Goal: Feedback & Contribution: Submit feedback/report problem

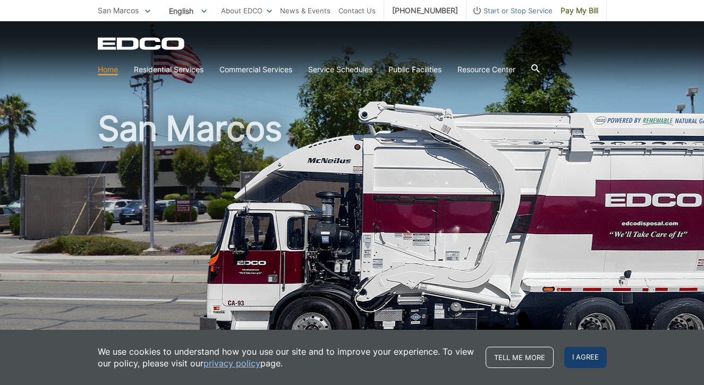
click at [587, 358] on span "I agree" at bounding box center [585, 357] width 42 height 21
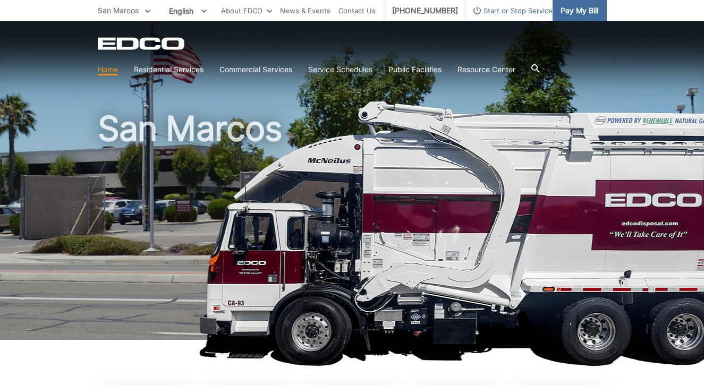
click at [581, 16] on link "Pay My Bill" at bounding box center [579, 10] width 54 height 21
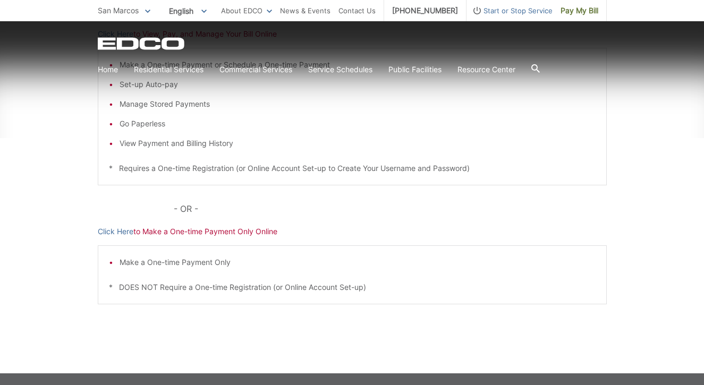
scroll to position [254, 0]
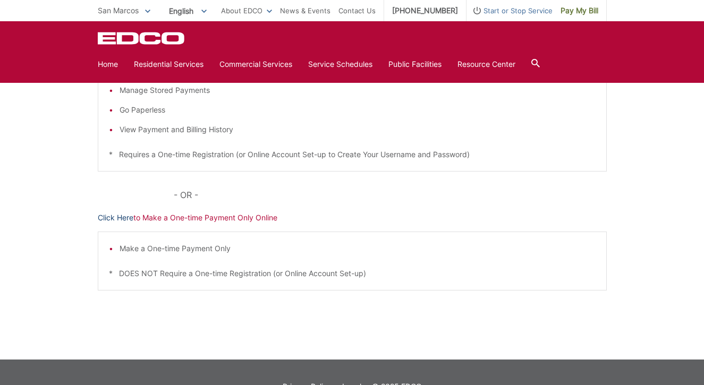
click at [114, 216] on link "Click Here" at bounding box center [116, 218] width 36 height 12
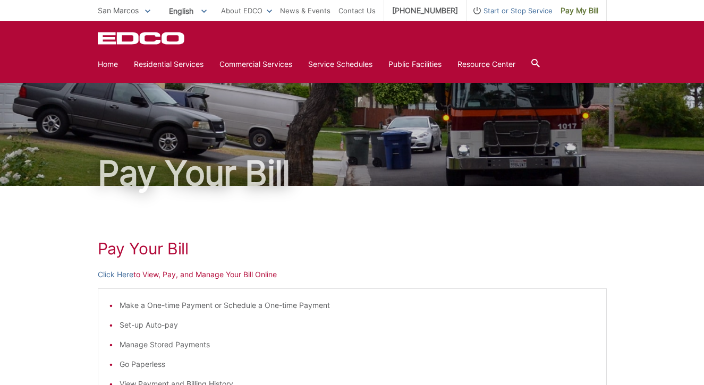
scroll to position [0, 0]
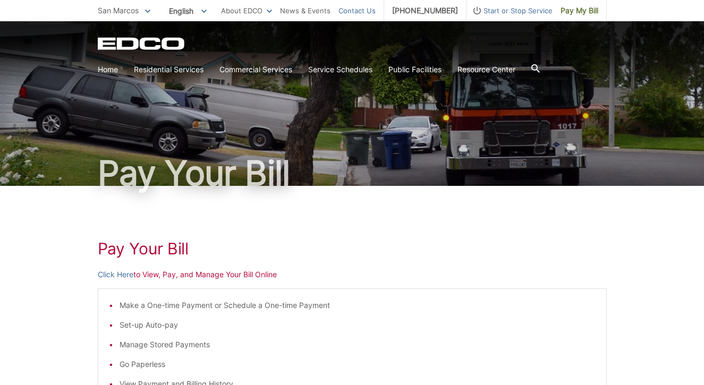
click at [353, 12] on link "Contact Us" at bounding box center [356, 11] width 37 height 12
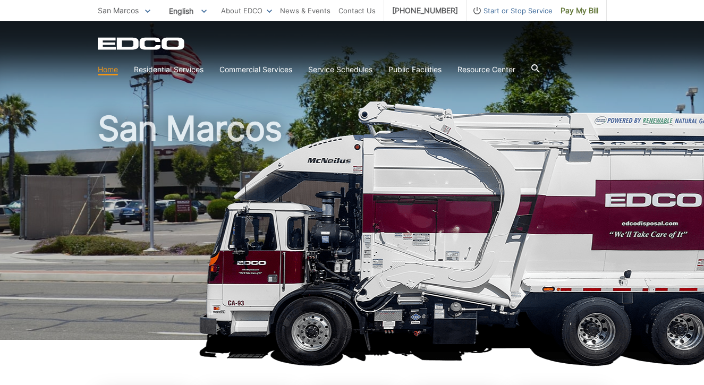
click at [534, 12] on span "Start or Stop Service" at bounding box center [509, 11] width 86 height 12
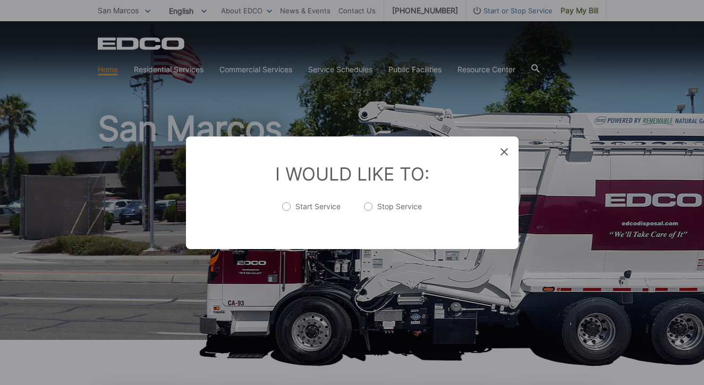
click at [502, 152] on icon at bounding box center [503, 151] width 7 height 7
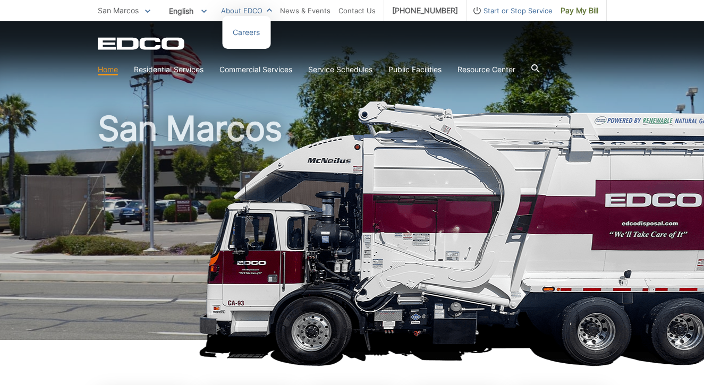
click at [260, 15] on link "About EDCO" at bounding box center [246, 11] width 51 height 12
click at [146, 13] on icon at bounding box center [147, 12] width 5 height 4
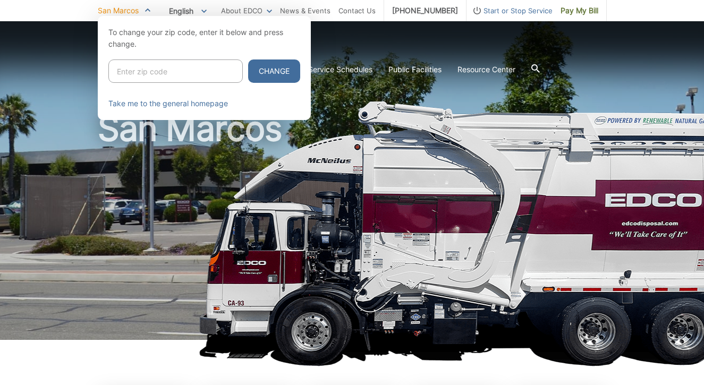
click at [152, 74] on input "Enter zip code" at bounding box center [175, 70] width 134 height 23
type input "9"
type input "92078"
click at [286, 70] on button "Change" at bounding box center [274, 70] width 52 height 23
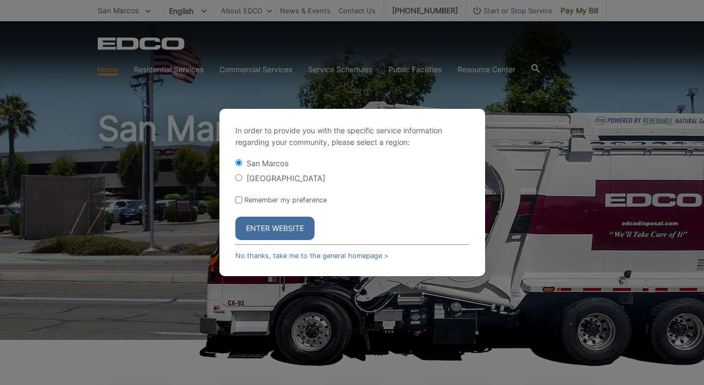
click at [279, 227] on button "Enter Website" at bounding box center [274, 228] width 79 height 23
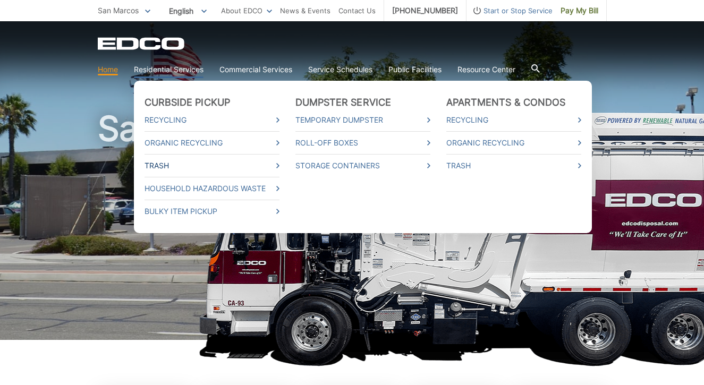
click at [168, 165] on link "Trash" at bounding box center [211, 166] width 135 height 12
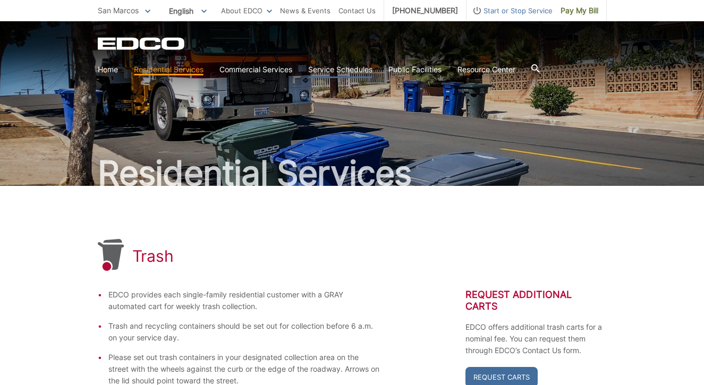
click at [340, 72] on link "Service Schedules" at bounding box center [340, 70] width 64 height 12
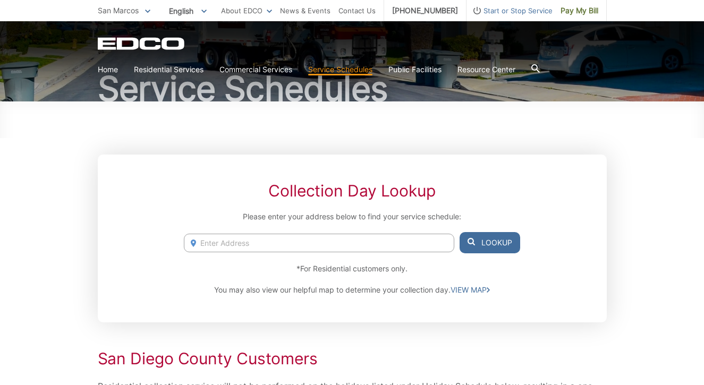
scroll to position [86, 0]
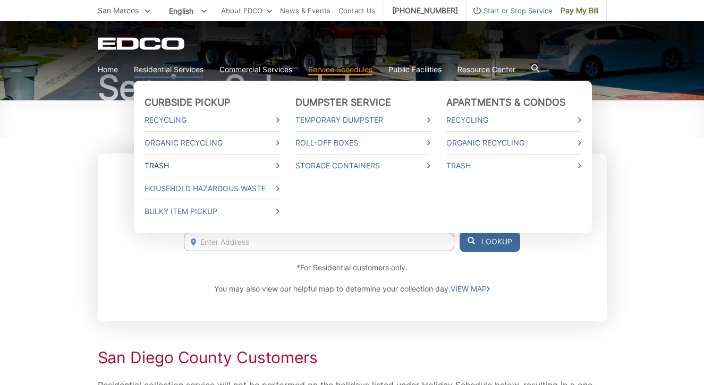
click at [157, 167] on link "Trash" at bounding box center [211, 166] width 135 height 12
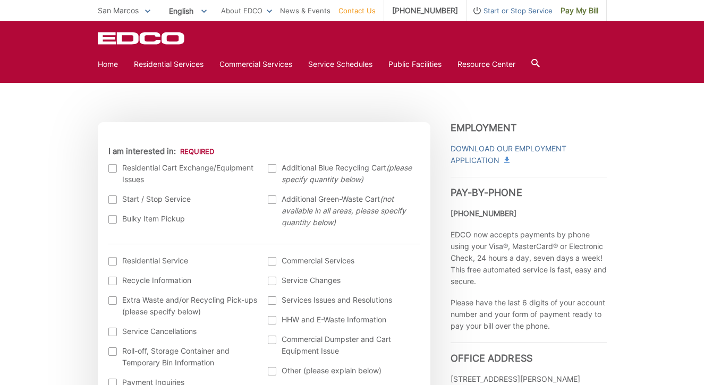
scroll to position [289, 0]
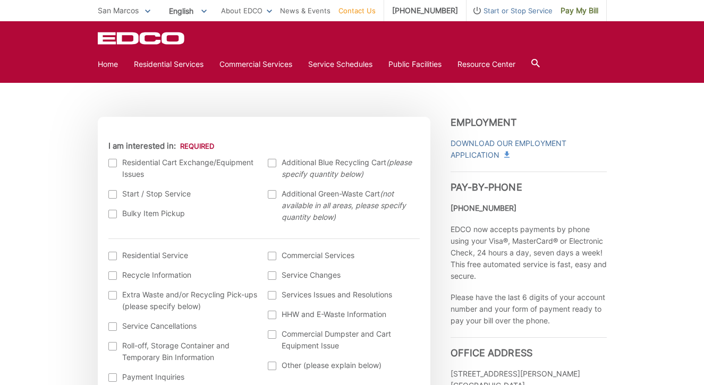
click at [113, 164] on div at bounding box center [112, 163] width 8 height 8
click at [0, 0] on input "I am interested in:" at bounding box center [0, 0] width 0 height 0
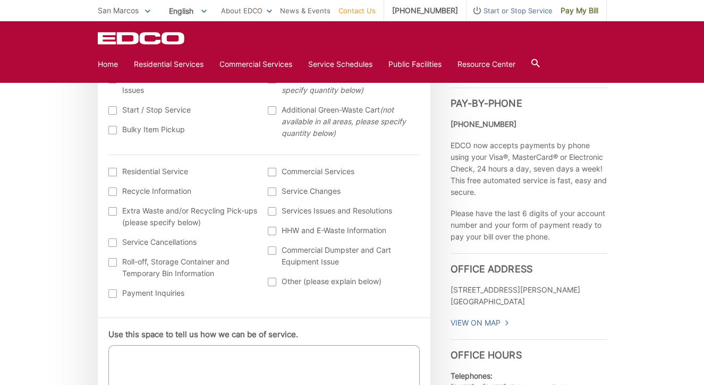
scroll to position [380, 0]
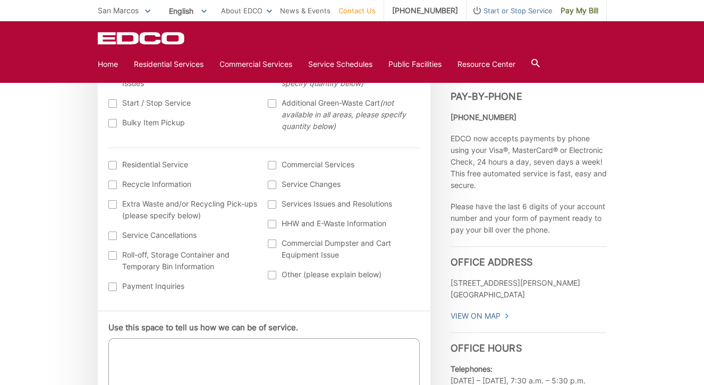
click at [272, 186] on div at bounding box center [272, 185] width 8 height 8
click at [0, 0] on input "Service Changes" at bounding box center [0, 0] width 0 height 0
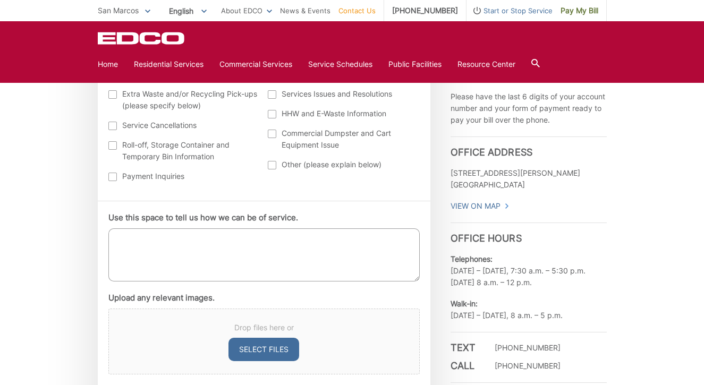
scroll to position [492, 0]
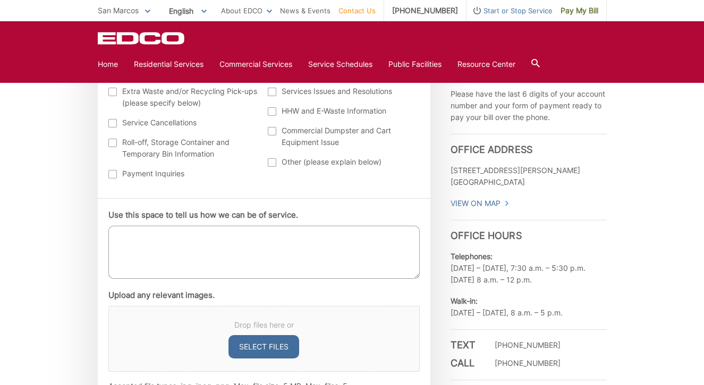
click at [233, 245] on textarea "Use this space to tell us how we can be of service." at bounding box center [263, 252] width 311 height 53
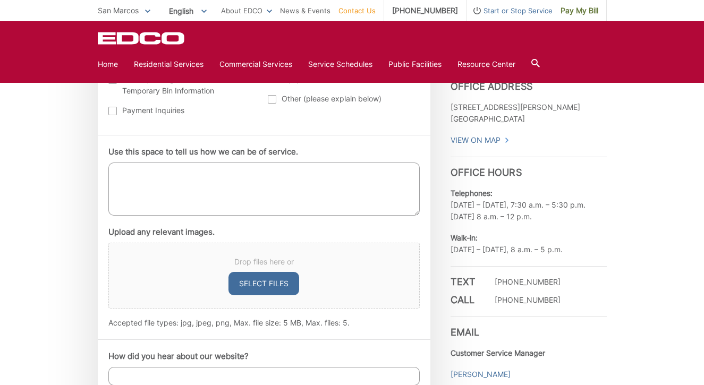
scroll to position [556, 0]
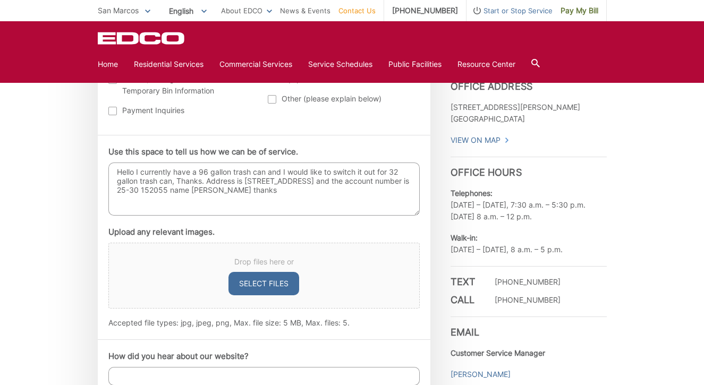
click at [201, 183] on textarea "Hello I currently have a 96 gallon trash can and I would like to switch it out …" at bounding box center [263, 189] width 311 height 53
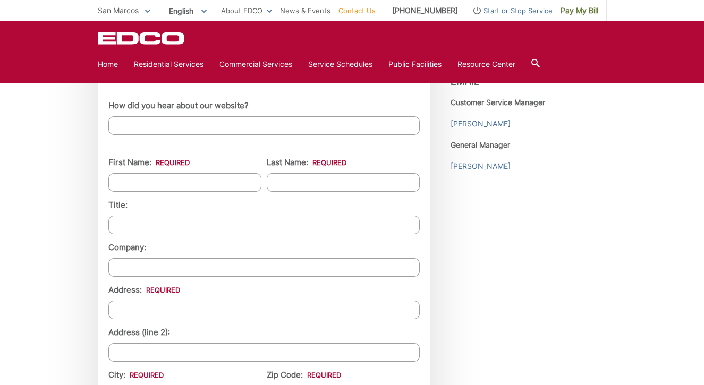
scroll to position [806, 0]
type textarea "Hello I currently have a 96 gallon trash can and I would like to switch it out …"
type input "[PERSON_NAME]"
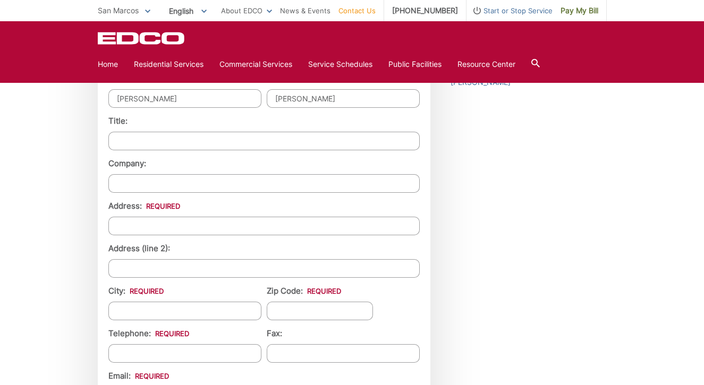
scroll to position [888, 0]
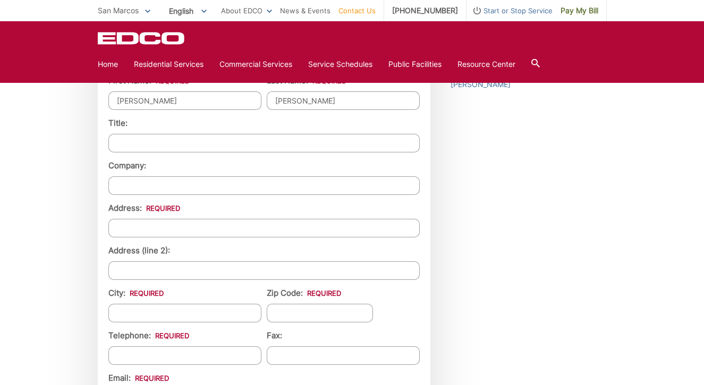
type input "[PERSON_NAME]"
type input "[STREET_ADDRESS]"
type input "San marcos"
type input "92078"
type input "(___) ___-____"
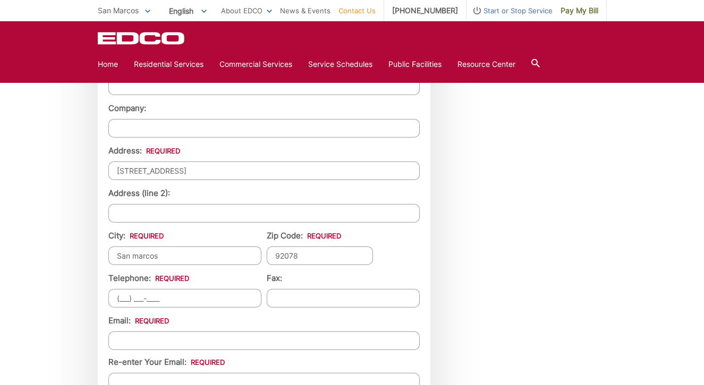
scroll to position [949, 0]
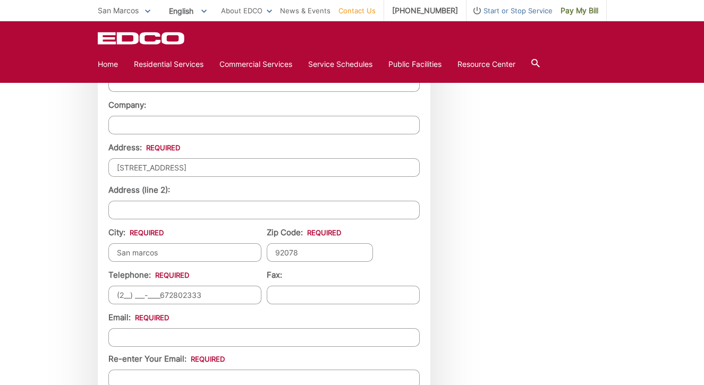
type input "[PHONE_NUMBER]"
type input "(___) ___-____"
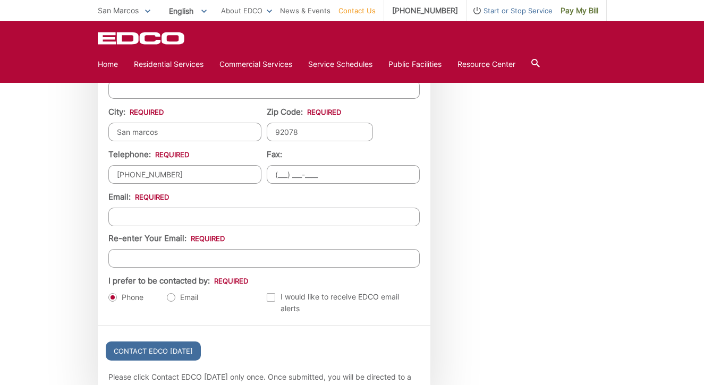
scroll to position [1078, 0]
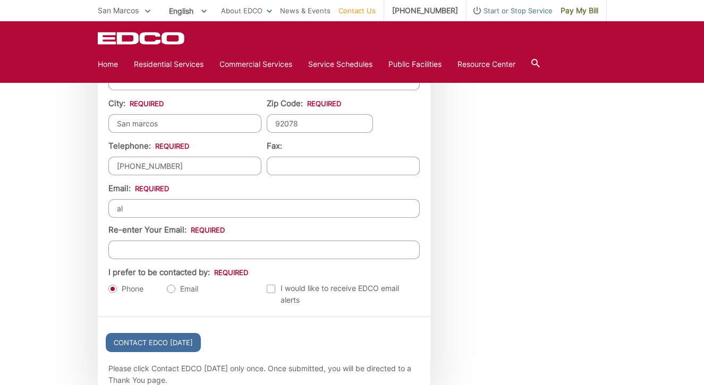
type input "a"
type input "[EMAIL_ADDRESS][DOMAIN_NAME]"
click at [173, 286] on label "Email" at bounding box center [182, 289] width 31 height 11
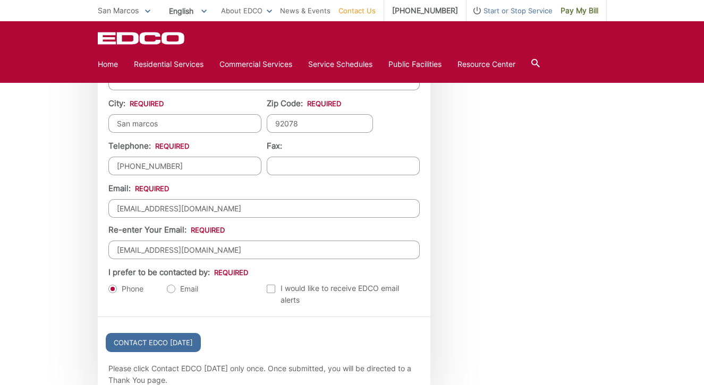
radio input "true"
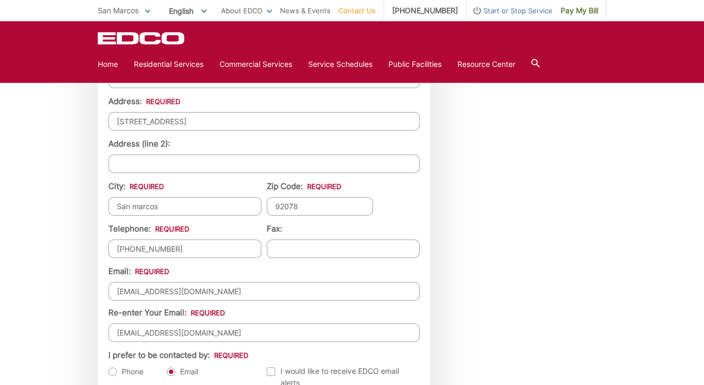
scroll to position [996, 0]
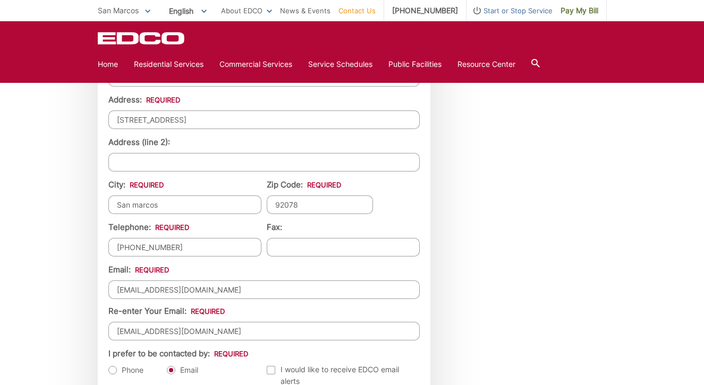
click at [169, 241] on input "[PHONE_NUMBER]" at bounding box center [184, 247] width 153 height 19
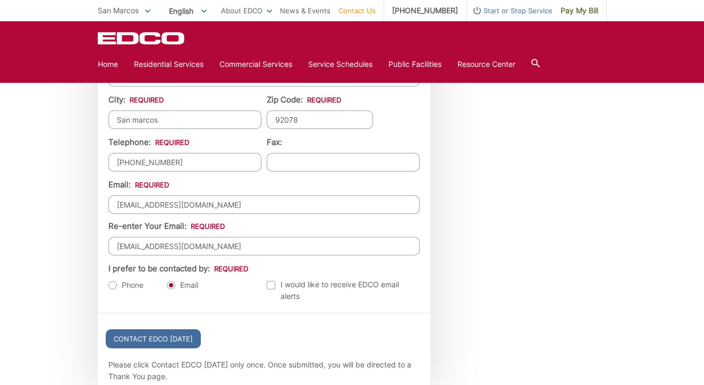
scroll to position [1087, 0]
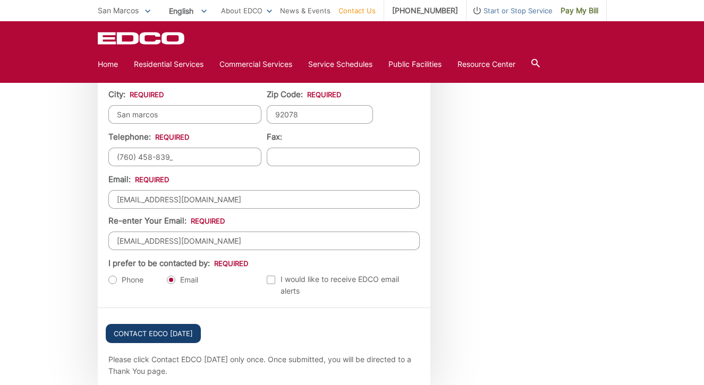
type input "[PHONE_NUMBER]"
click at [182, 333] on input "Contact EDCO [DATE]" at bounding box center [153, 333] width 95 height 19
